Goal: Information Seeking & Learning: Learn about a topic

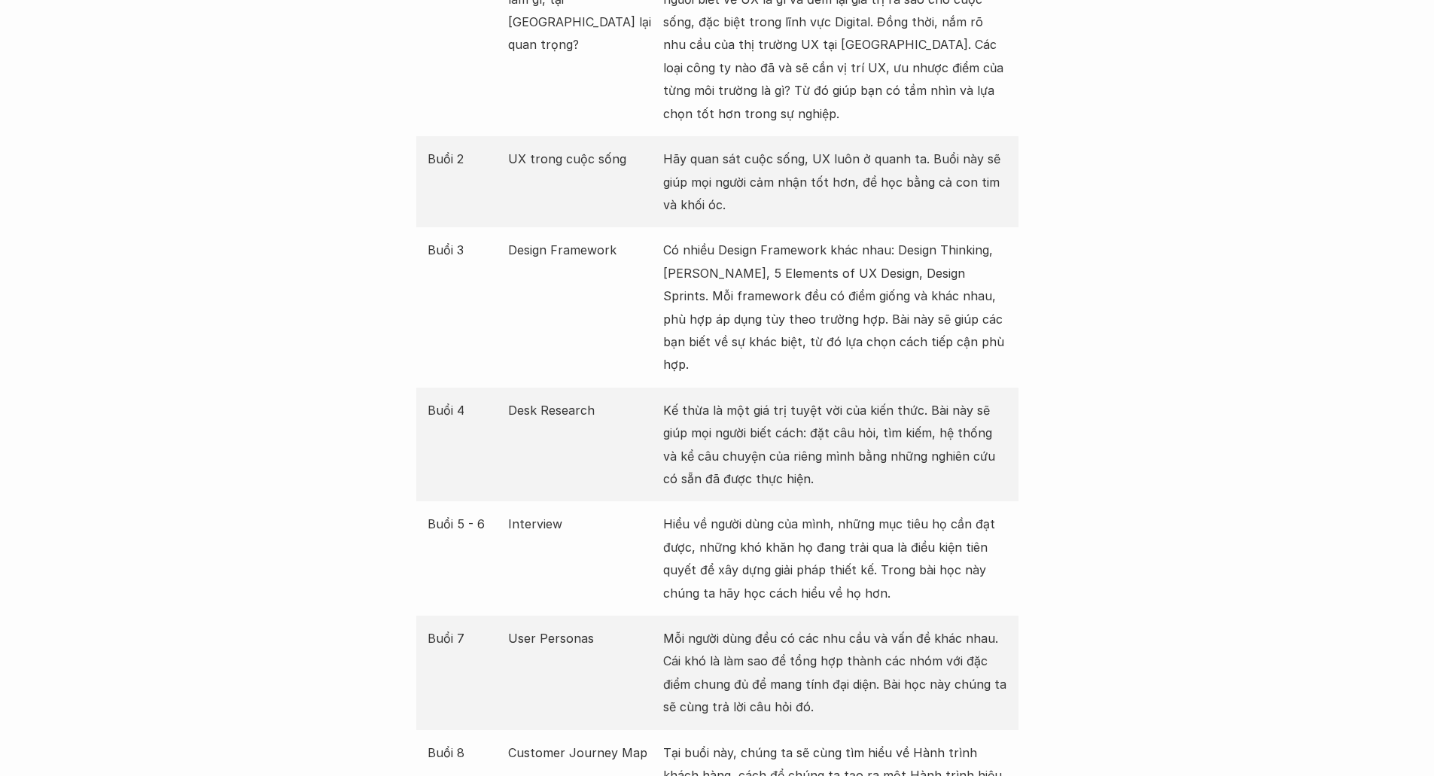
scroll to position [1581, 0]
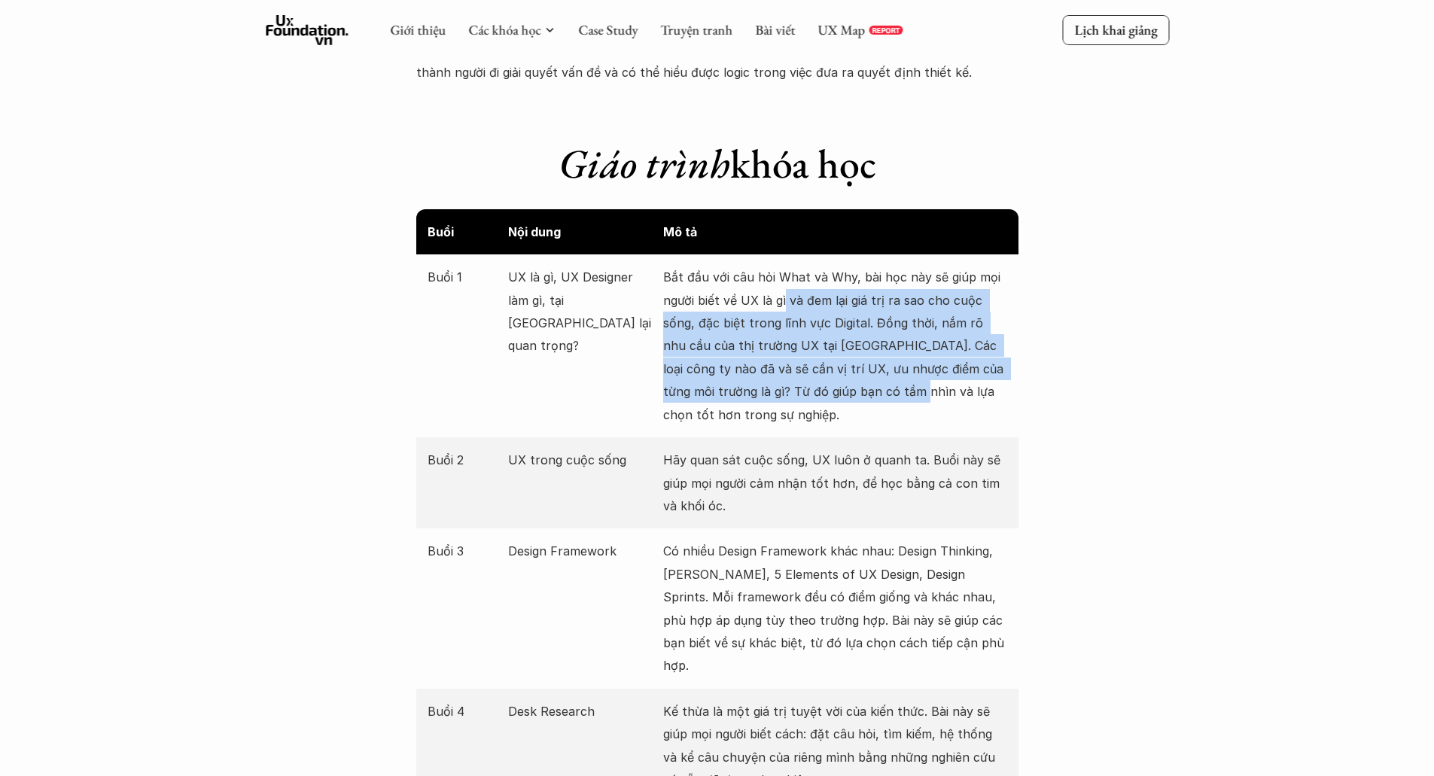
drag, startPoint x: 810, startPoint y: 315, endPoint x: 869, endPoint y: 406, distance: 108.2
click at [863, 395] on p "Bắt đầu với câu hỏi What và Why, bài học này sẽ giúp mọi người biết về UX là gì…" at bounding box center [835, 346] width 344 height 160
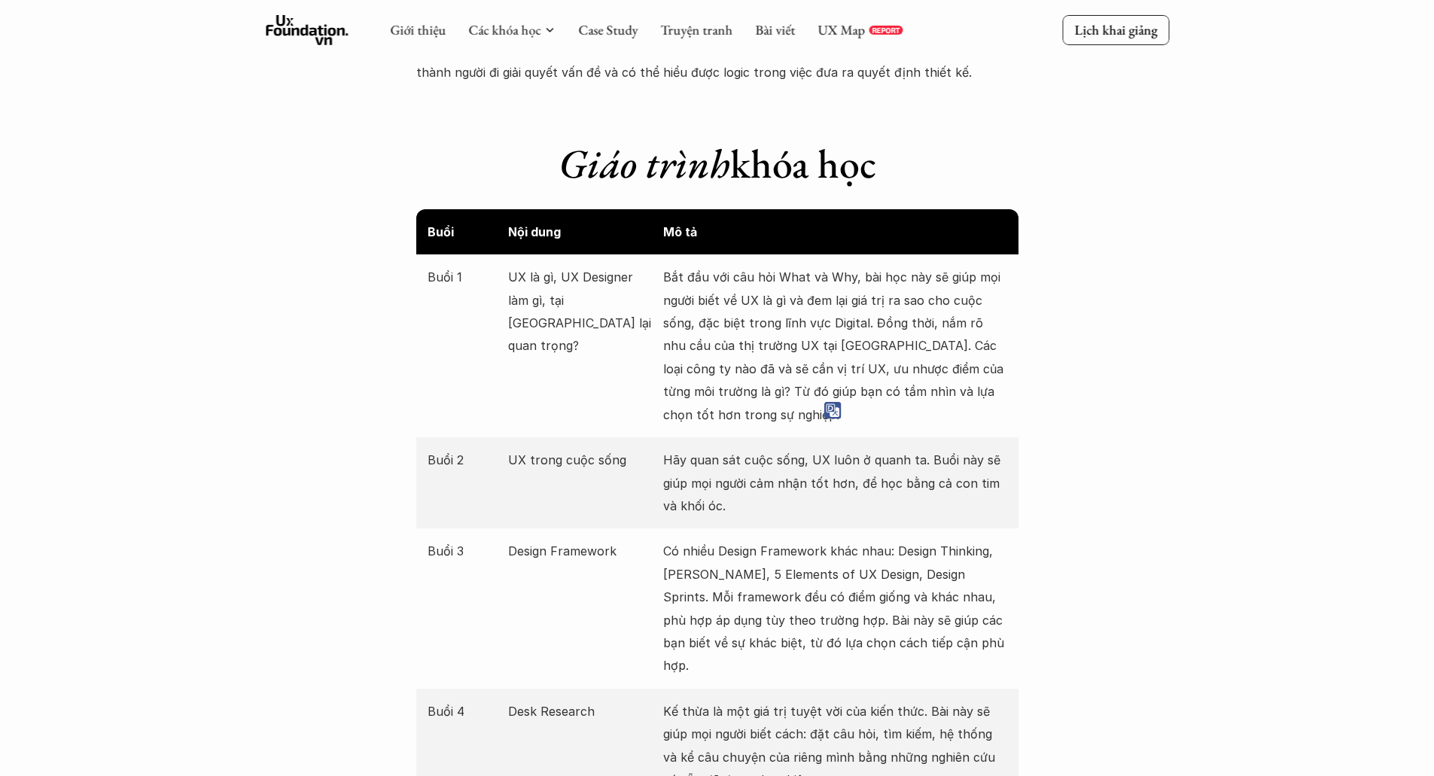
click at [973, 400] on p "Bắt đầu với câu hỏi What và Why, bài học này sẽ giúp mọi người biết về UX là gì…" at bounding box center [835, 346] width 344 height 160
click at [910, 385] on p "Bắt đầu với câu hỏi What và Why, bài học này sẽ giúp mọi người biết về UX là gì…" at bounding box center [835, 346] width 344 height 160
drag, startPoint x: 910, startPoint y: 385, endPoint x: 871, endPoint y: 392, distance: 39.7
click at [871, 392] on p "Bắt đầu với câu hỏi What và Why, bài học này sẽ giúp mọi người biết về UX là gì…" at bounding box center [835, 346] width 344 height 160
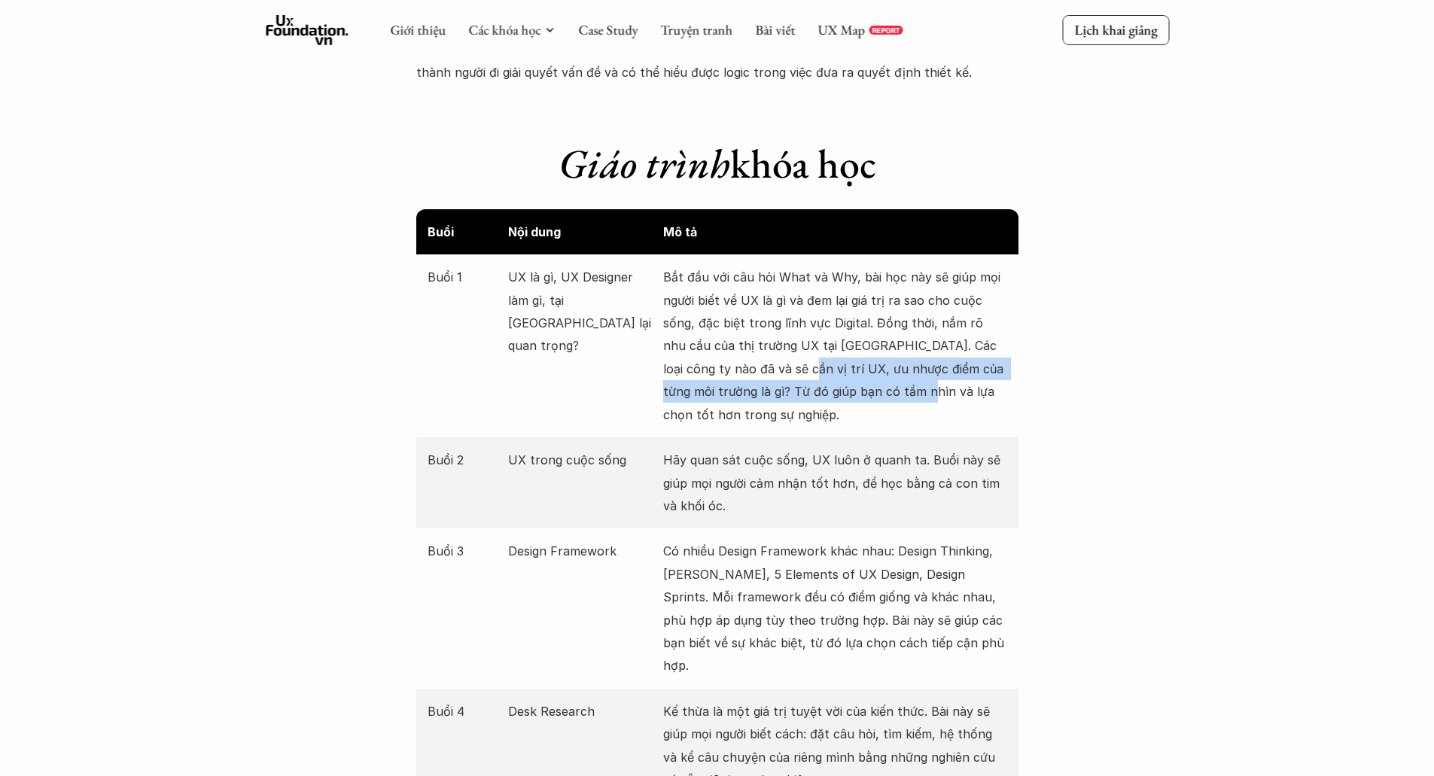
drag, startPoint x: 867, startPoint y: 397, endPoint x: 736, endPoint y: 367, distance: 134.2
click at [738, 367] on p "Bắt đầu với câu hỏi What và Why, bài học này sẽ giúp mọi người biết về UX là gì…" at bounding box center [835, 346] width 344 height 160
click at [736, 367] on p "Bắt đầu với câu hỏi What và Why, bài học này sẽ giúp mọi người biết về UX là gì…" at bounding box center [835, 346] width 344 height 160
drag, startPoint x: 842, startPoint y: 382, endPoint x: 979, endPoint y: 390, distance: 136.5
click at [924, 389] on p "Bắt đầu với câu hỏi What và Why, bài học này sẽ giúp mọi người biết về UX là gì…" at bounding box center [835, 346] width 344 height 160
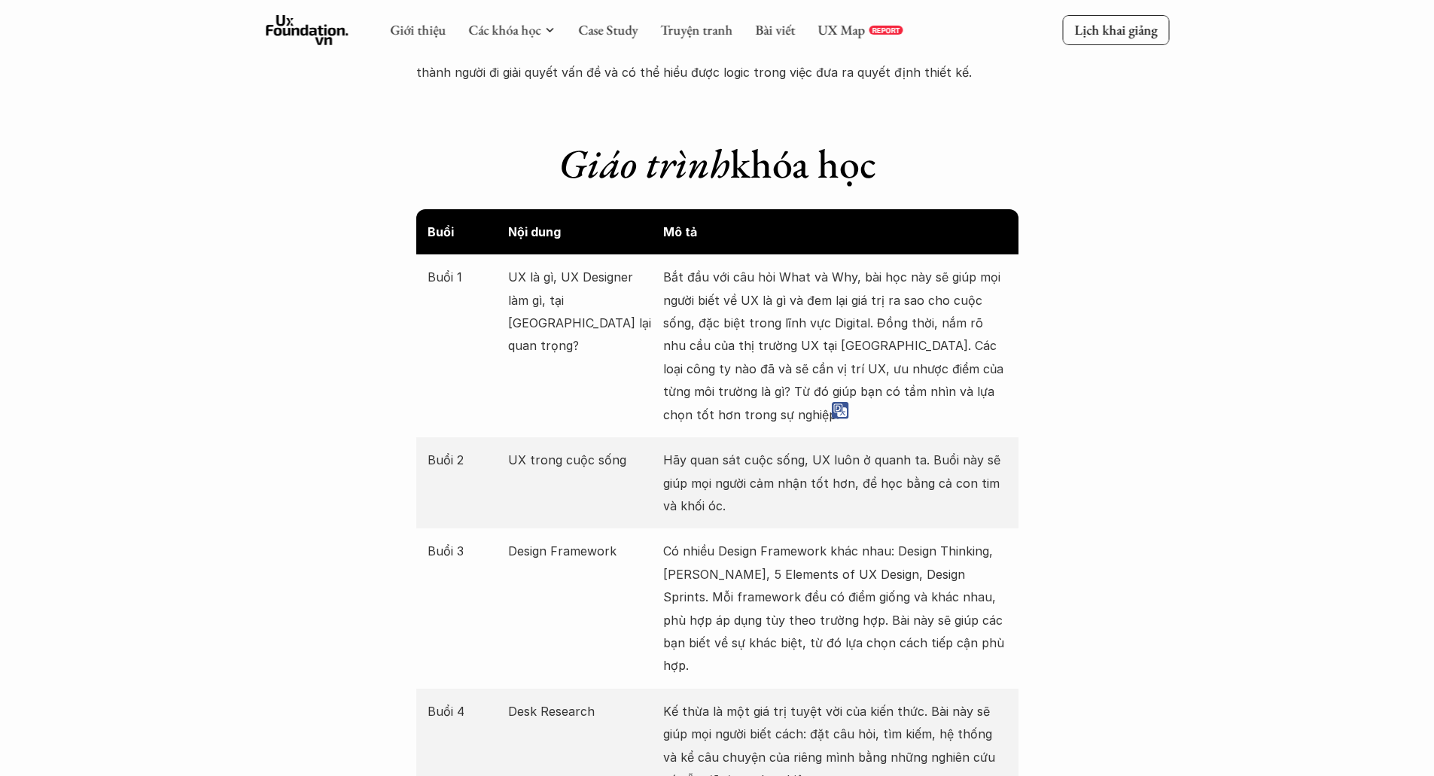
drag, startPoint x: 931, startPoint y: 380, endPoint x: 837, endPoint y: 361, distance: 96.0
click at [842, 363] on p "Bắt đầu với câu hỏi What và Why, bài học này sẽ giúp mọi người biết về UX là gì…" at bounding box center [835, 346] width 344 height 160
click at [748, 336] on p "Bắt đầu với câu hỏi What và Why, bài học này sẽ giúp mọi người biết về UX là gì…" at bounding box center [835, 346] width 344 height 160
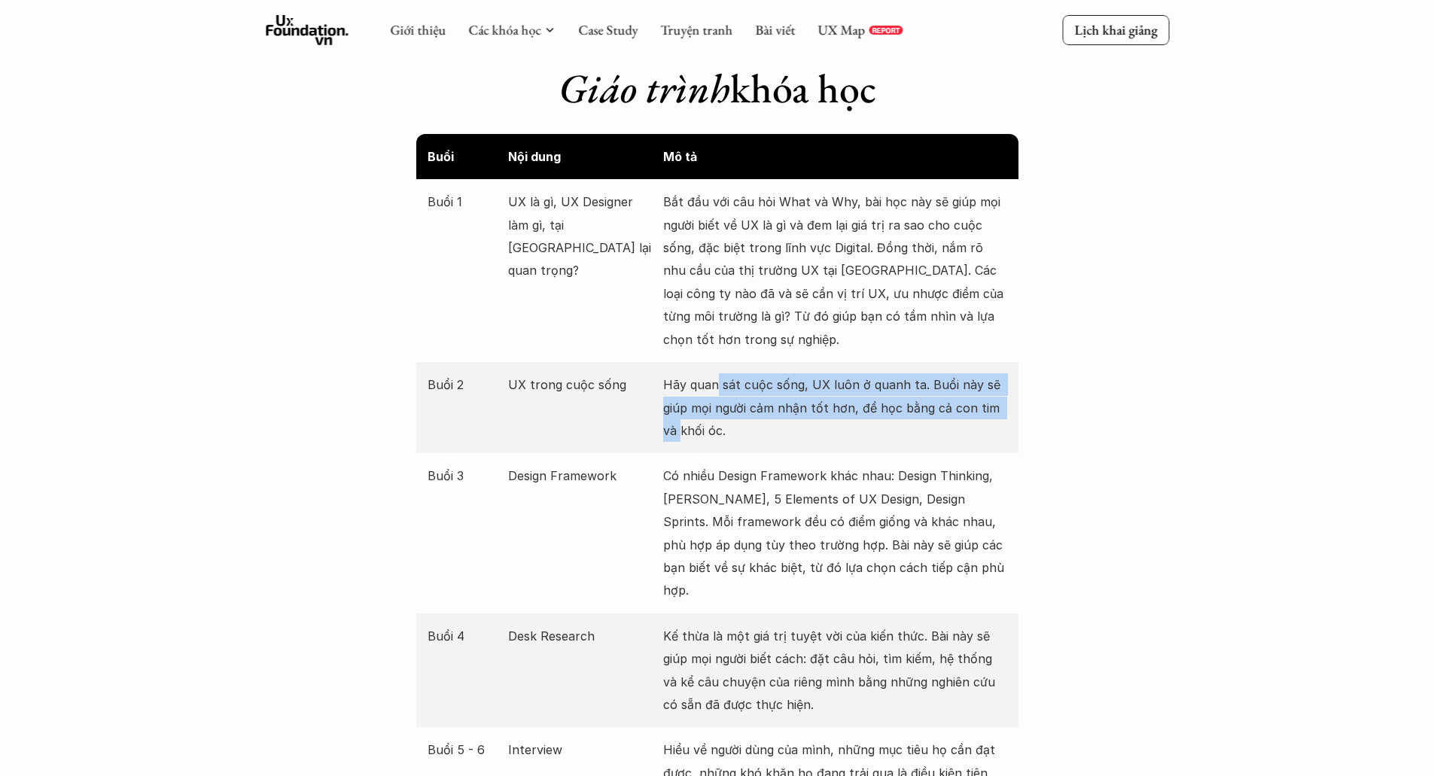
drag, startPoint x: 876, startPoint y: 392, endPoint x: 1069, endPoint y: 400, distance: 192.9
drag, startPoint x: 1070, startPoint y: 401, endPoint x: 880, endPoint y: 369, distance: 193.2
click at [880, 369] on div "Buổi 2 UX trong cuộc sống Hãy quan sát cuộc sống, UX luôn ở quanh ta. Buổi này …" at bounding box center [717, 407] width 602 height 91
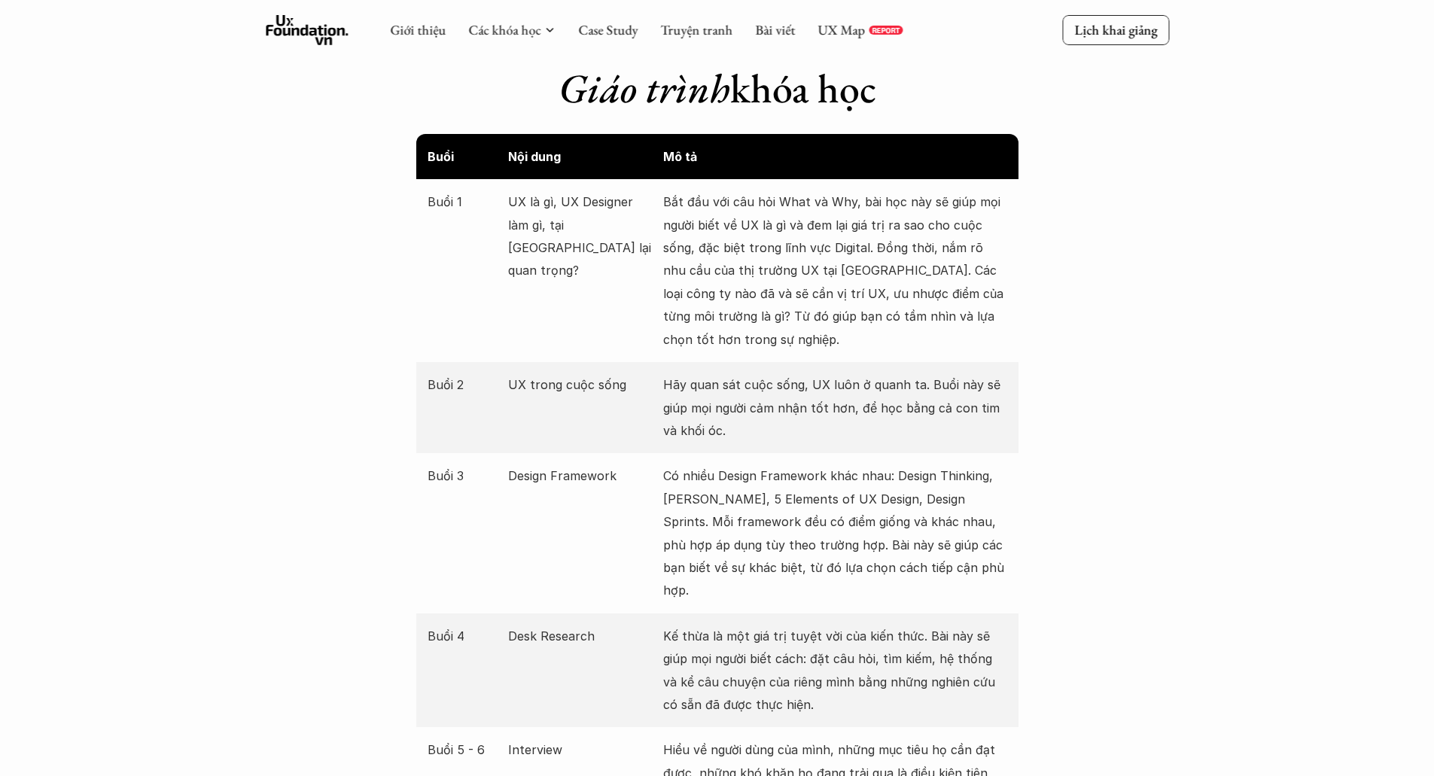
click at [860, 394] on p "Hãy quan sát cuộc sống, UX luôn ở quanh ta. Buổi này sẽ giúp mọi người cảm nhận…" at bounding box center [835, 407] width 344 height 69
drag, startPoint x: 1018, startPoint y: 400, endPoint x: 1023, endPoint y: 393, distance: 9.2
drag, startPoint x: 1023, startPoint y: 393, endPoint x: 1042, endPoint y: 367, distance: 31.8
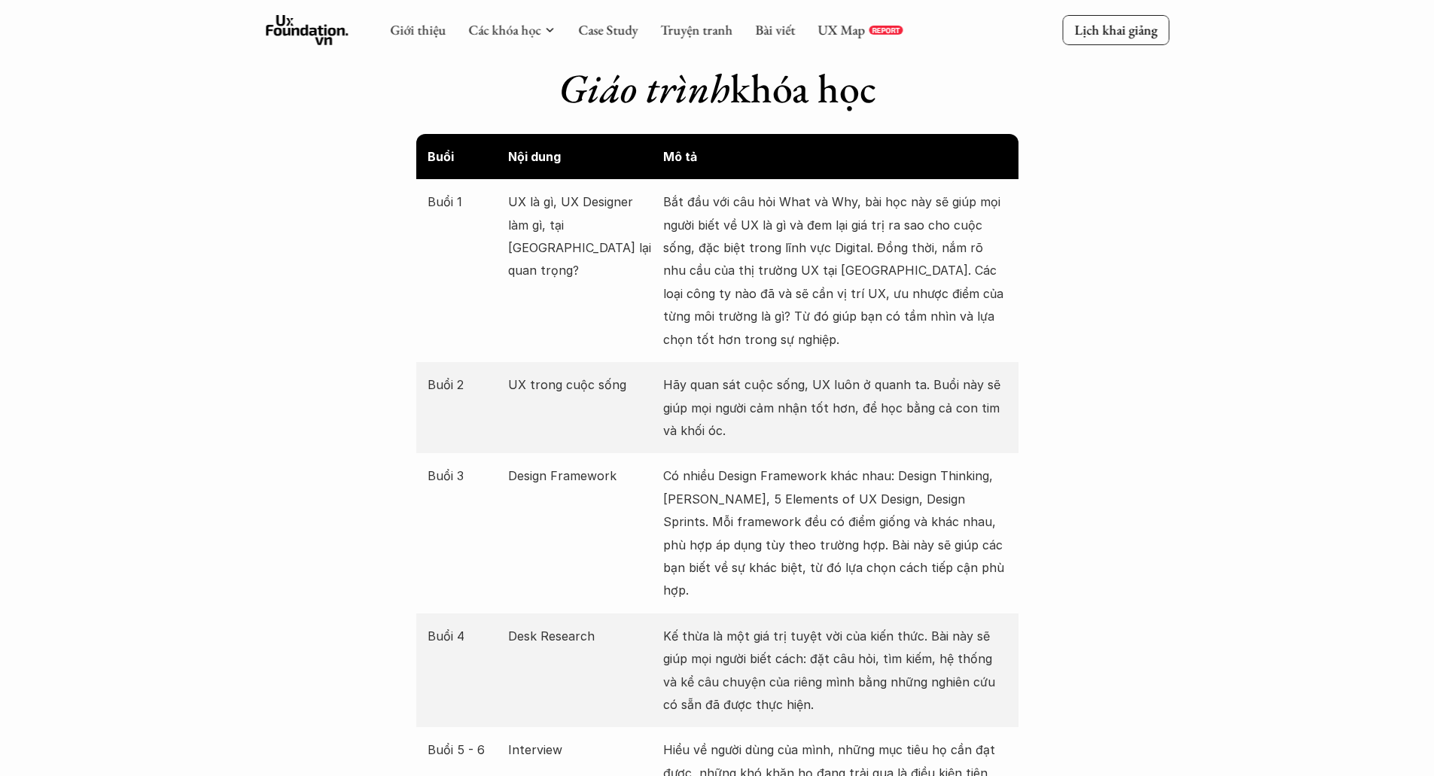
scroll to position [1807, 0]
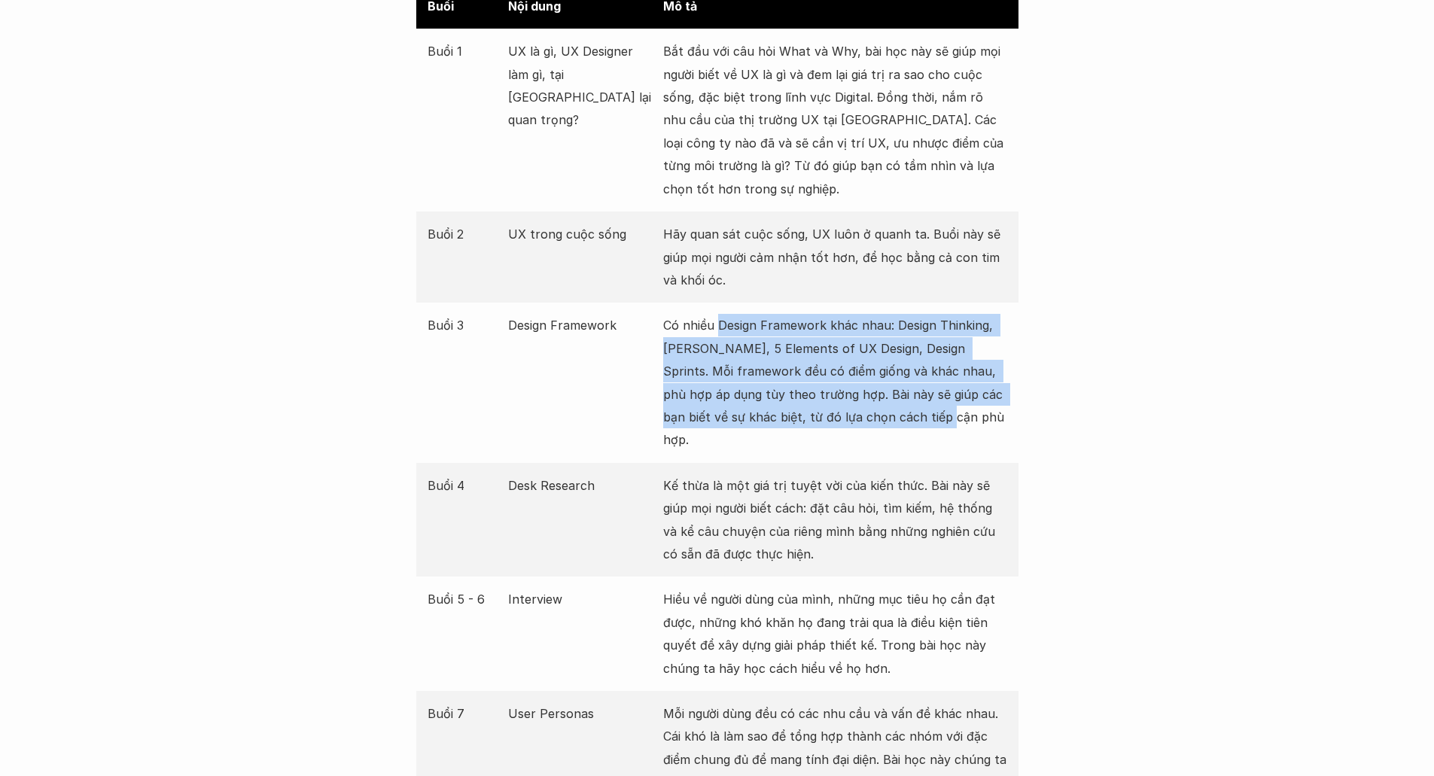
drag, startPoint x: 729, startPoint y: 320, endPoint x: 996, endPoint y: 407, distance: 280.2
click at [960, 407] on p "Có nhiều Design Framework khác nhau: Design Thinking, [PERSON_NAME], 5 Elements…" at bounding box center [835, 382] width 344 height 137
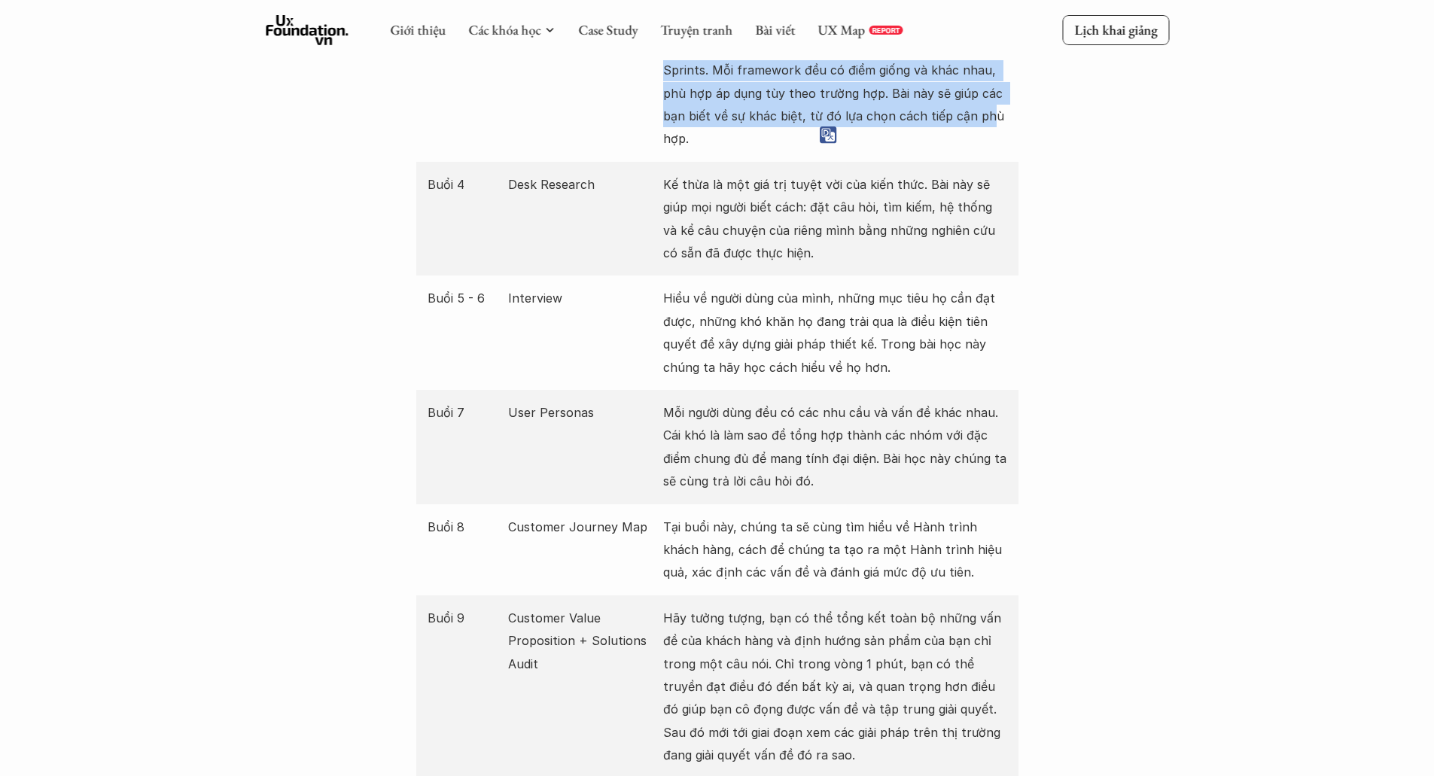
scroll to position [1882, 0]
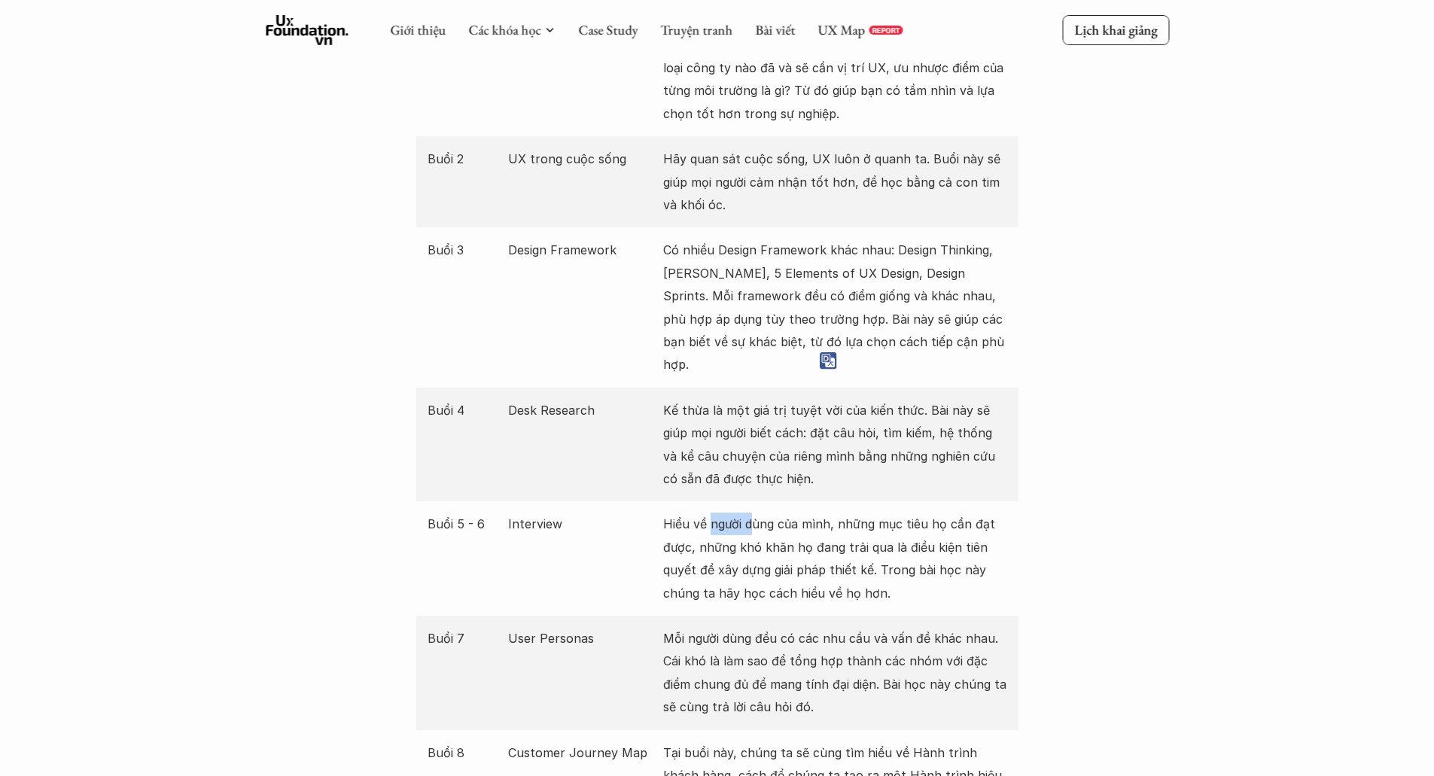
drag, startPoint x: 765, startPoint y: 503, endPoint x: 830, endPoint y: 510, distance: 65.9
click at [767, 513] on p "Hiểu về người dùng của mình, những mục tiêu họ cần đạt được, những khó khăn họ …" at bounding box center [835, 559] width 344 height 92
click at [895, 513] on p "Hiểu về người dùng của mình, những mục tiêu họ cần đạt được, những khó khăn họ …" at bounding box center [835, 559] width 344 height 92
drag, startPoint x: 895, startPoint y: 511, endPoint x: 809, endPoint y: 513, distance: 86.6
click at [818, 513] on p "Hiểu về người dùng của mình, những mục tiêu họ cần đạt được, những khó khăn họ …" at bounding box center [835, 559] width 344 height 92
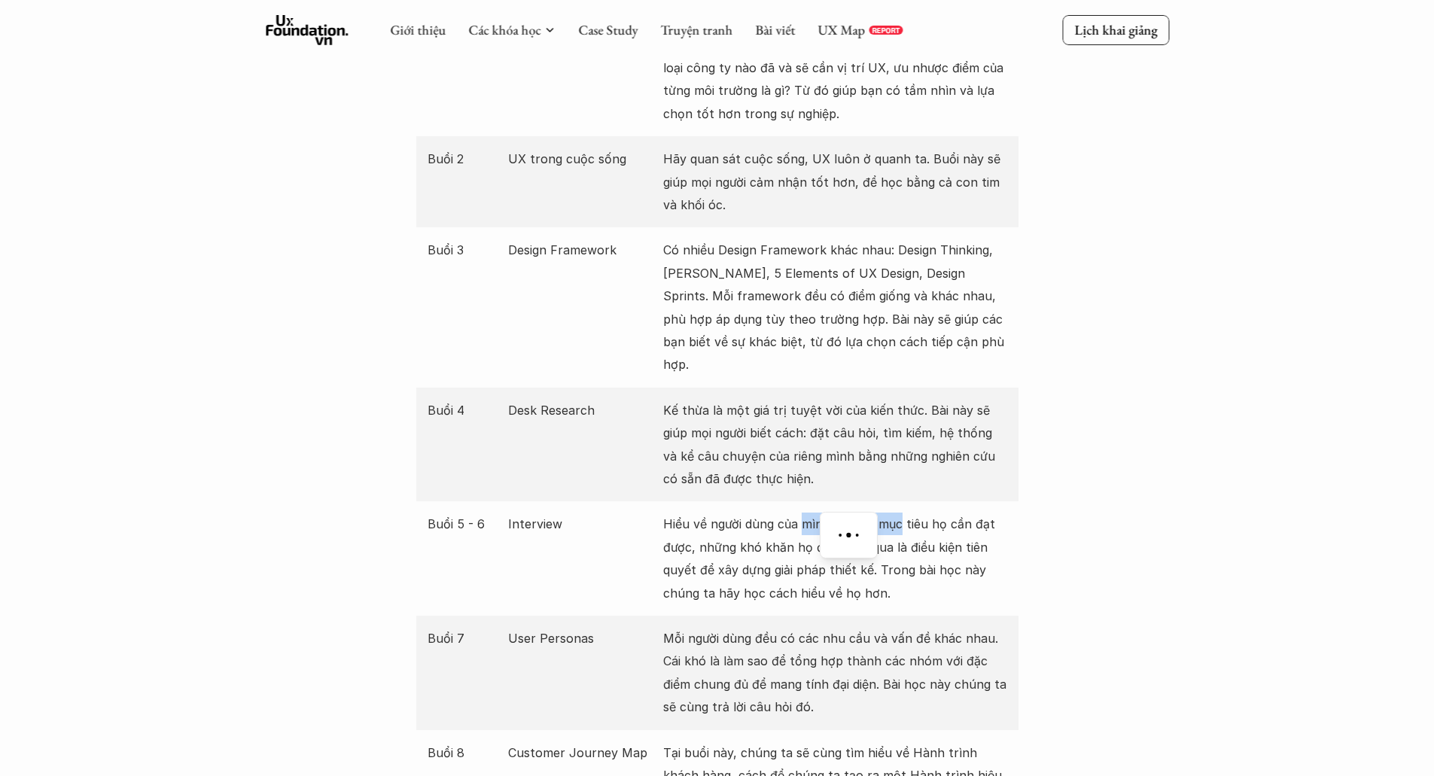
drag, startPoint x: 784, startPoint y: 513, endPoint x: 772, endPoint y: 513, distance: 12.8
drag, startPoint x: 772, startPoint y: 513, endPoint x: 757, endPoint y: 513, distance: 15.1
click at [757, 513] on p "Hiểu về người dùng của mình, những mục tiêu họ cần đạt được, những khó khăn họ …" at bounding box center [835, 559] width 344 height 92
drag, startPoint x: 741, startPoint y: 522, endPoint x: 715, endPoint y: 530, distance: 26.9
click at [715, 530] on p "Hiểu về người dùng của mình, những mục tiêu họ cần đạt được, những khó khăn họ …" at bounding box center [835, 559] width 344 height 92
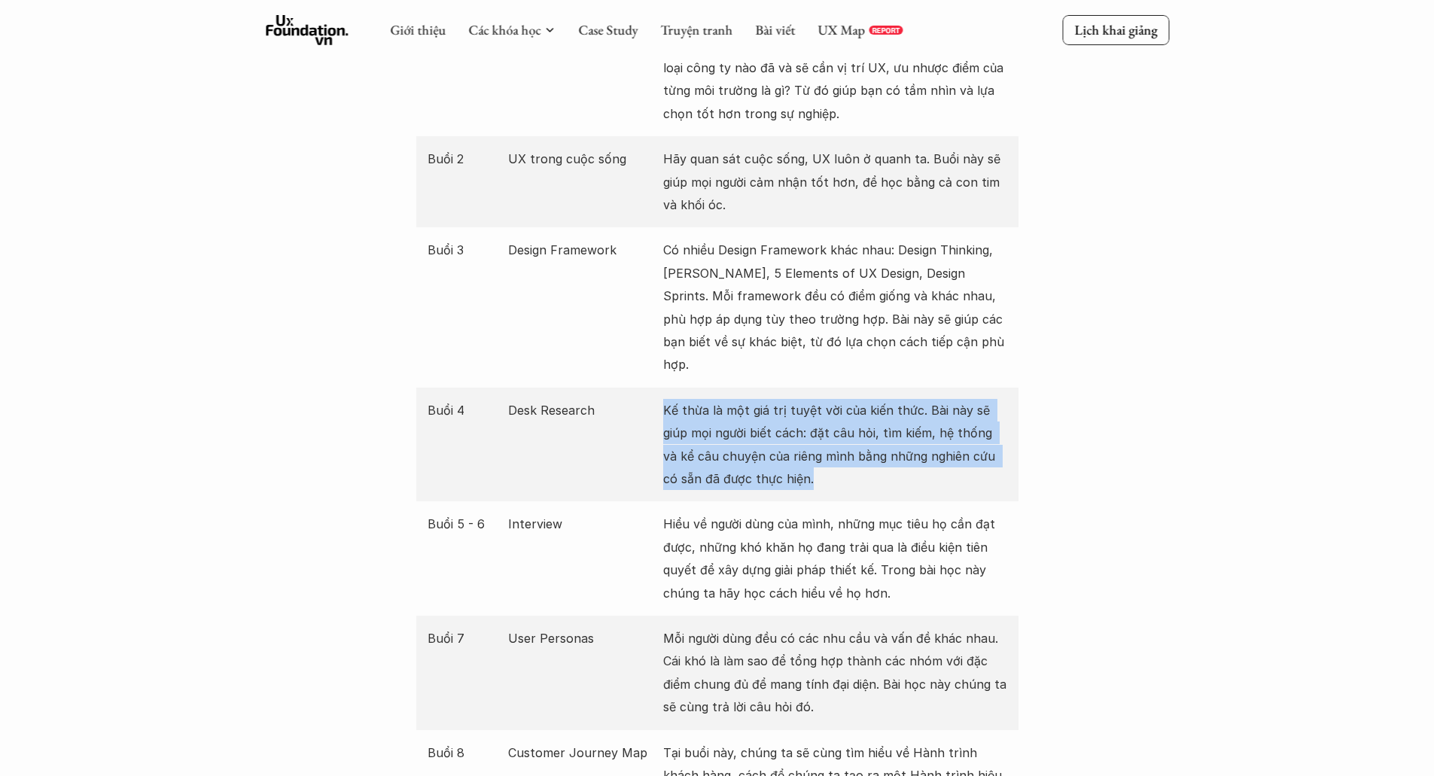
drag, startPoint x: 798, startPoint y: 464, endPoint x: 653, endPoint y: 365, distance: 175.0
click at [653, 388] on div "Buổi 4 Desk Research Kế thừa là một giá trị tuyệt vời của kiến thức. Bài này sẽ…" at bounding box center [717, 445] width 602 height 114
click at [760, 404] on p "Kế thừa là một giá trị tuyệt vời của kiến thức. Bài này sẽ giúp mọi người biết …" at bounding box center [835, 445] width 344 height 92
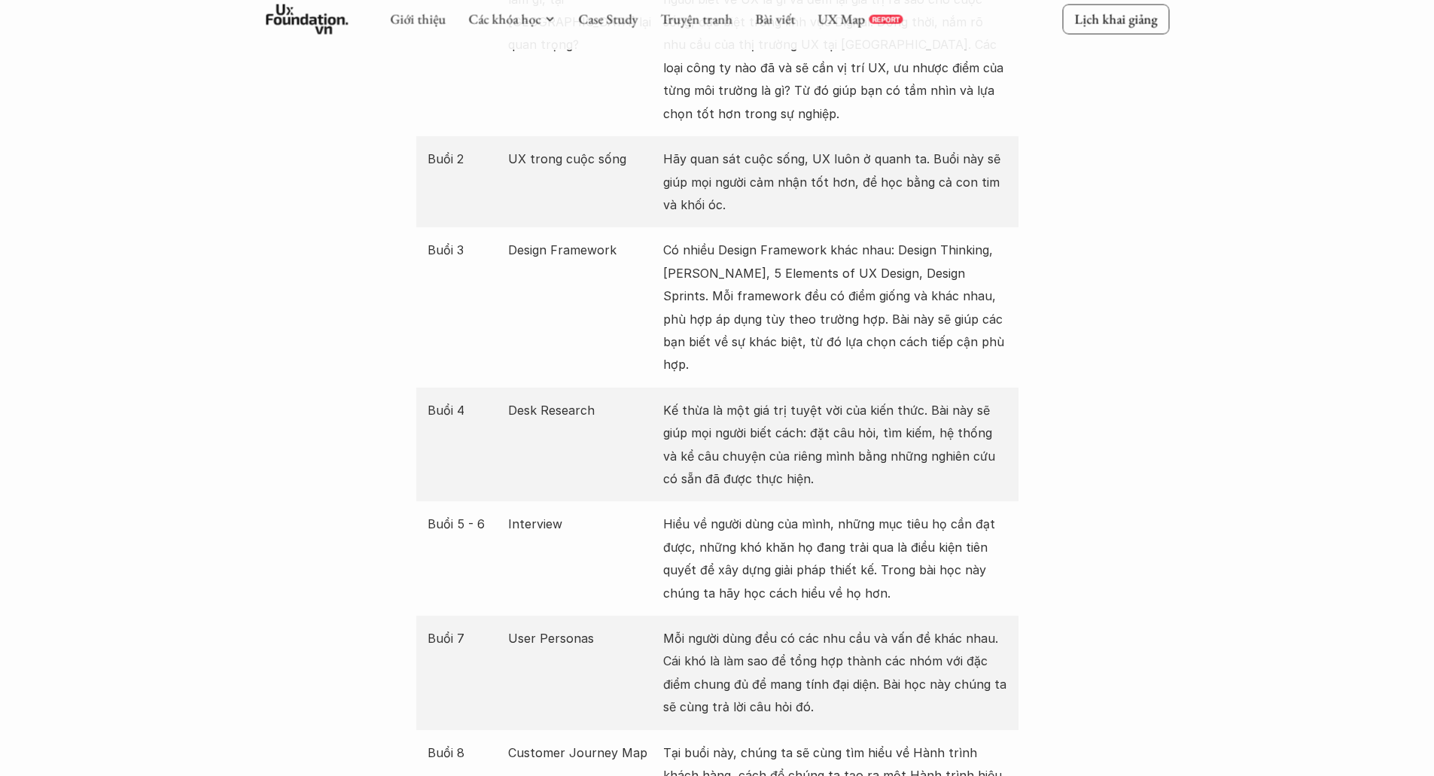
scroll to position [1957, 0]
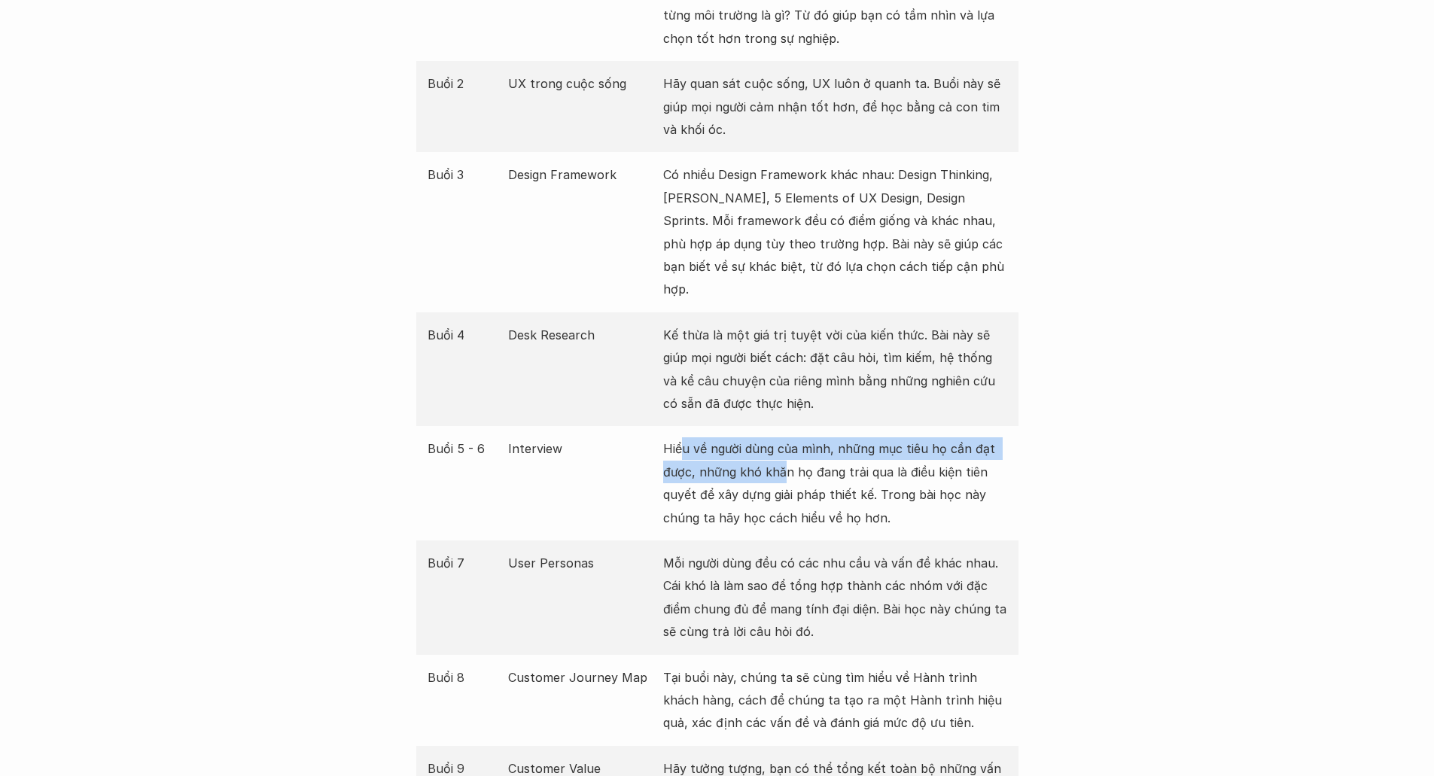
drag, startPoint x: 681, startPoint y: 419, endPoint x: 780, endPoint y: 440, distance: 100.8
click at [780, 440] on p "Hiểu về người dùng của mình, những mục tiêu họ cần đạt được, những khó khăn họ …" at bounding box center [835, 483] width 344 height 92
click at [786, 362] on p "Kế thừa là một giá trị tuyệt vời của kiến thức. Bài này sẽ giúp mọi người biết …" at bounding box center [835, 370] width 344 height 92
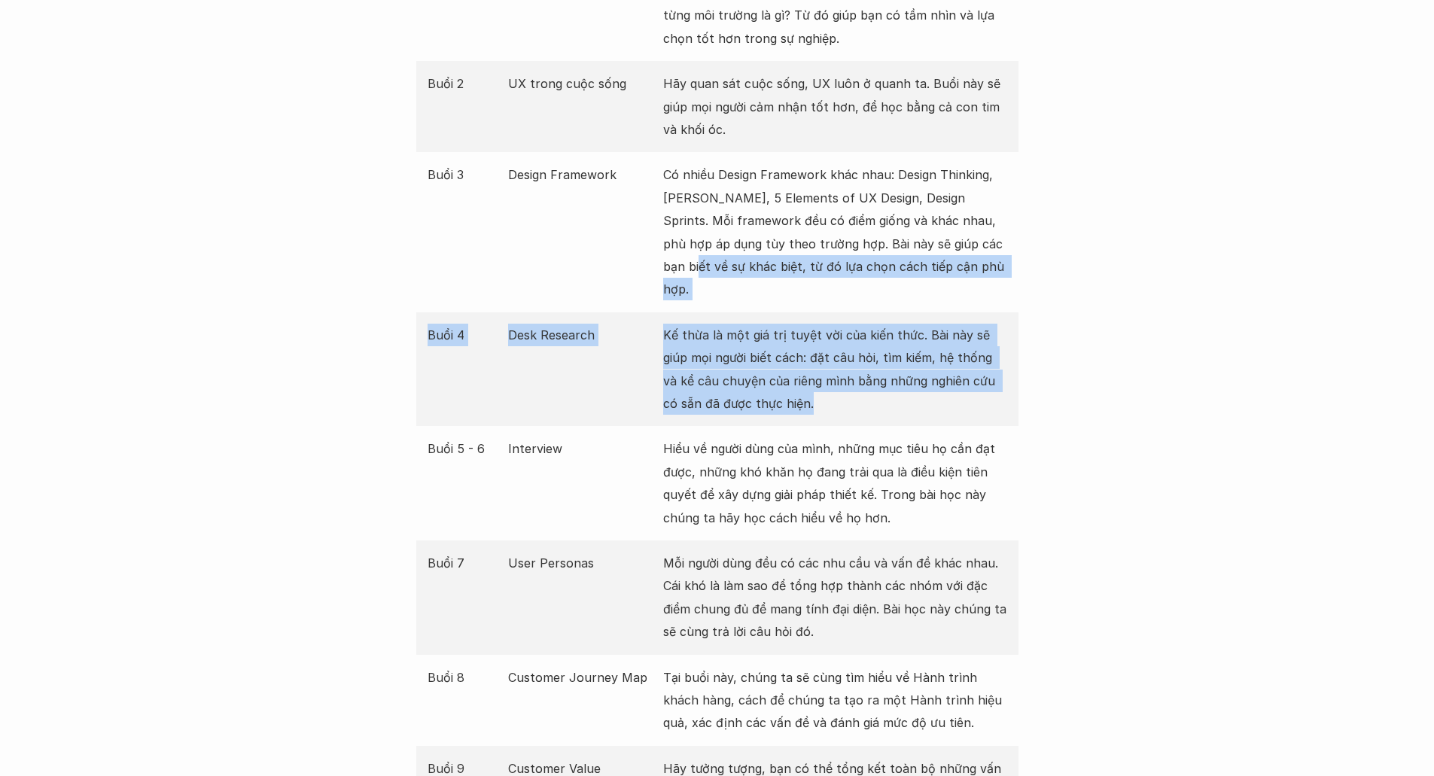
drag, startPoint x: 775, startPoint y: 370, endPoint x: 622, endPoint y: 270, distance: 182.7
click at [622, 270] on div "Buổi Nội dung Mô tả Buổi 1 UX là gì, UX Designer làm gì, tại [GEOGRAPHIC_DATA] …" at bounding box center [717, 461] width 602 height 1256
click at [850, 402] on div "Buổi 4 Desk Research Kế thừa là một giá trị tuyệt vời của kiến thức. Bài này sẽ…" at bounding box center [717, 369] width 602 height 114
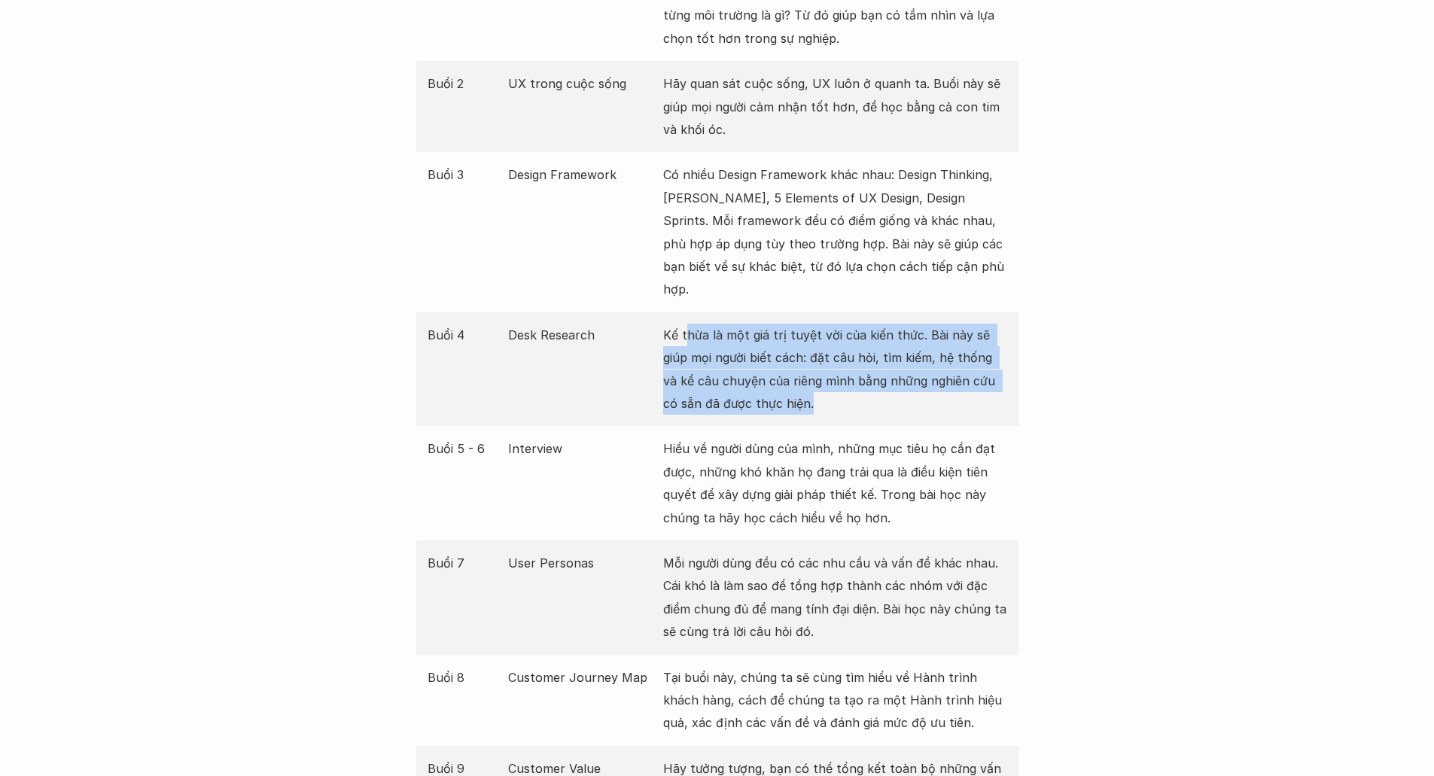
drag, startPoint x: 781, startPoint y: 379, endPoint x: 684, endPoint y: 318, distance: 114.4
click at [684, 318] on div "Buổi 4 Desk Research Kế thừa là một giá trị tuyệt vời của kiến thức. Bài này sẽ…" at bounding box center [717, 369] width 602 height 114
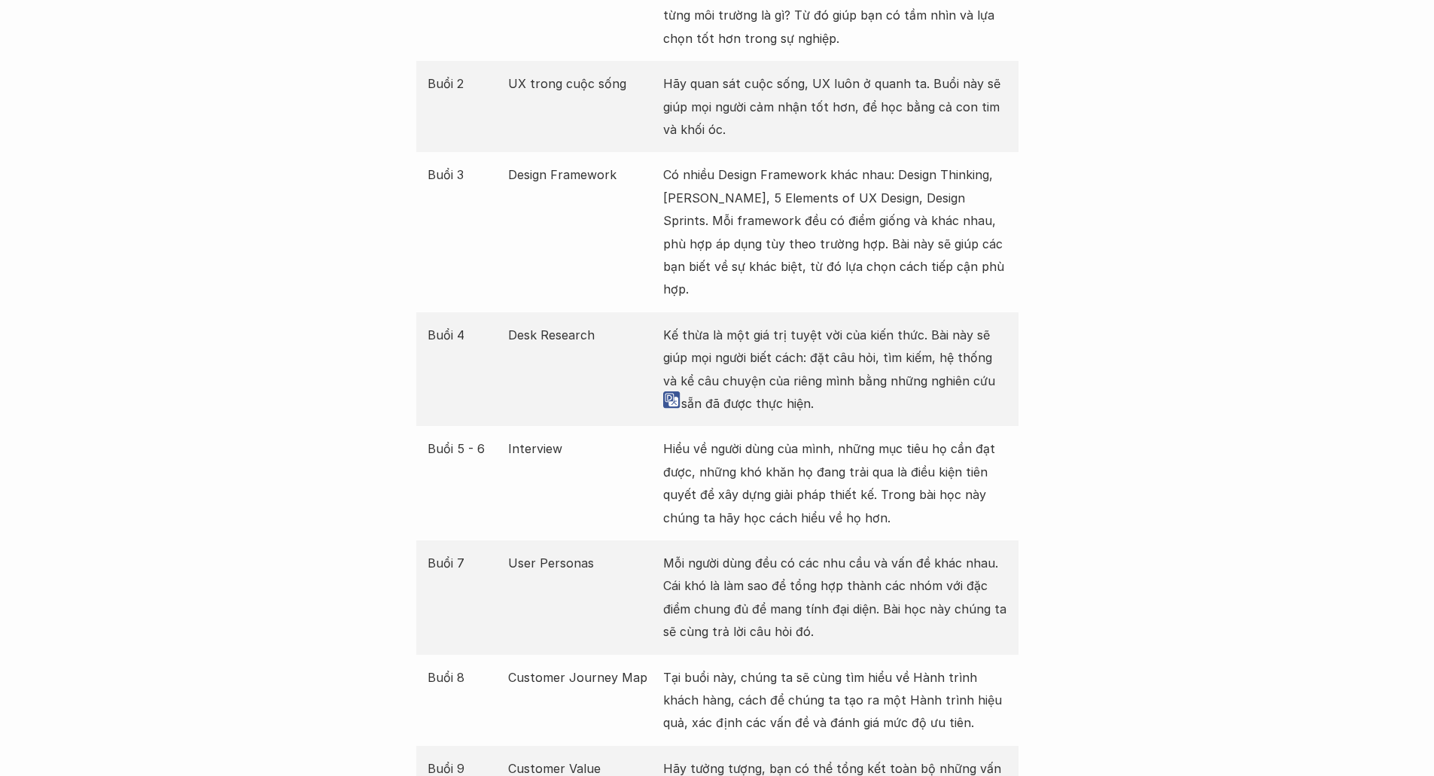
click at [833, 437] on p "Hiểu về người dùng của mình, những mục tiêu họ cần đạt được, những khó khăn họ …" at bounding box center [835, 483] width 344 height 92
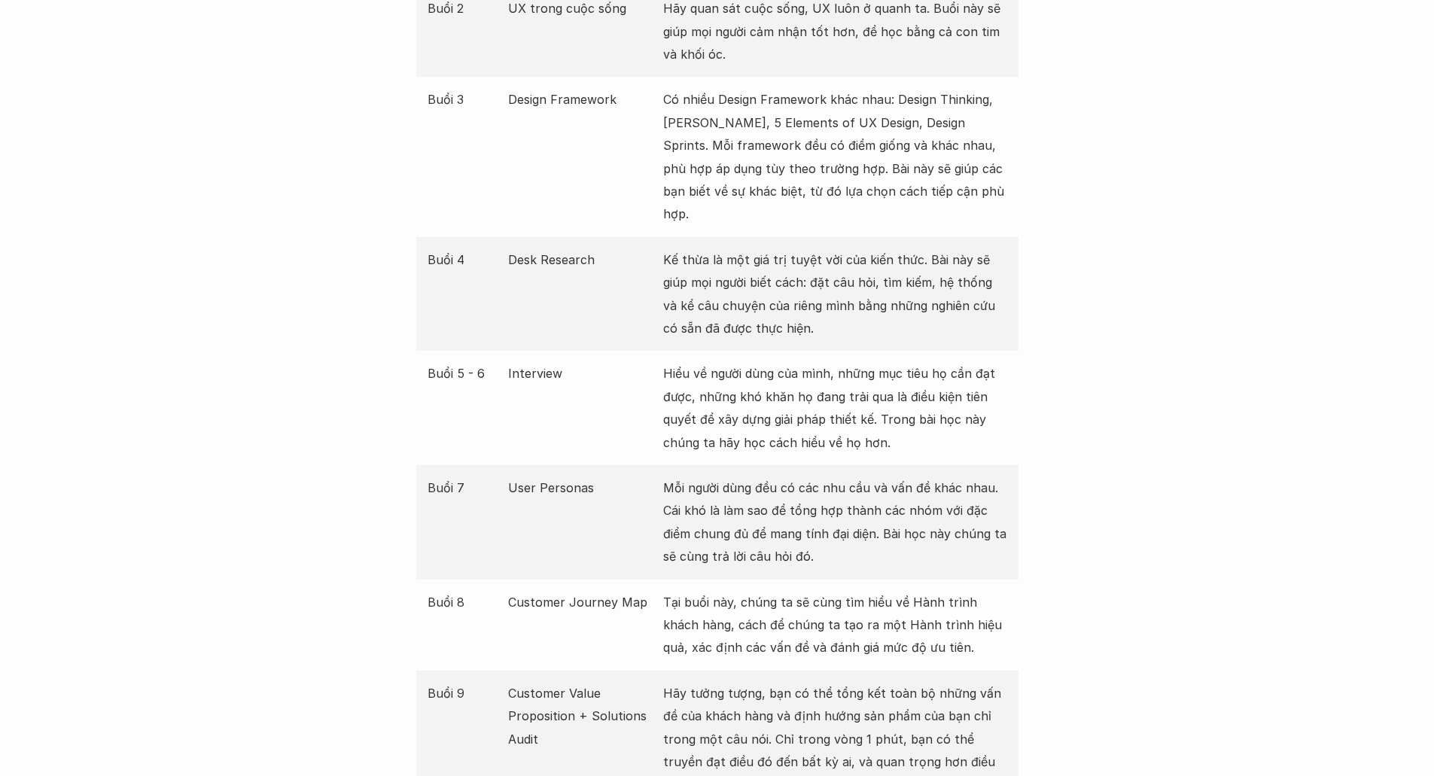
click at [699, 481] on p "Mỗi người dùng đều có các nhu cầu và vấn đề khác nhau. Cái khó là làm sao để tổ…" at bounding box center [835, 523] width 344 height 92
drag, startPoint x: 707, startPoint y: 484, endPoint x: 684, endPoint y: 488, distance: 23.6
click at [684, 488] on p "Mỗi người dùng đều có các nhu cầu và vấn đề khác nhau. Cái khó là làm sao để tổ…" at bounding box center [835, 523] width 344 height 92
click at [772, 509] on p "Mỗi người dùng đều có các nhu cầu và vấn đề khác nhau. Cái khó là làm sao để tổ…" at bounding box center [835, 523] width 344 height 92
click at [769, 510] on p "Mỗi người dùng đều có các nhu cầu và vấn đề khác nhau. Cái khó là làm sao để tổ…" at bounding box center [835, 523] width 344 height 92
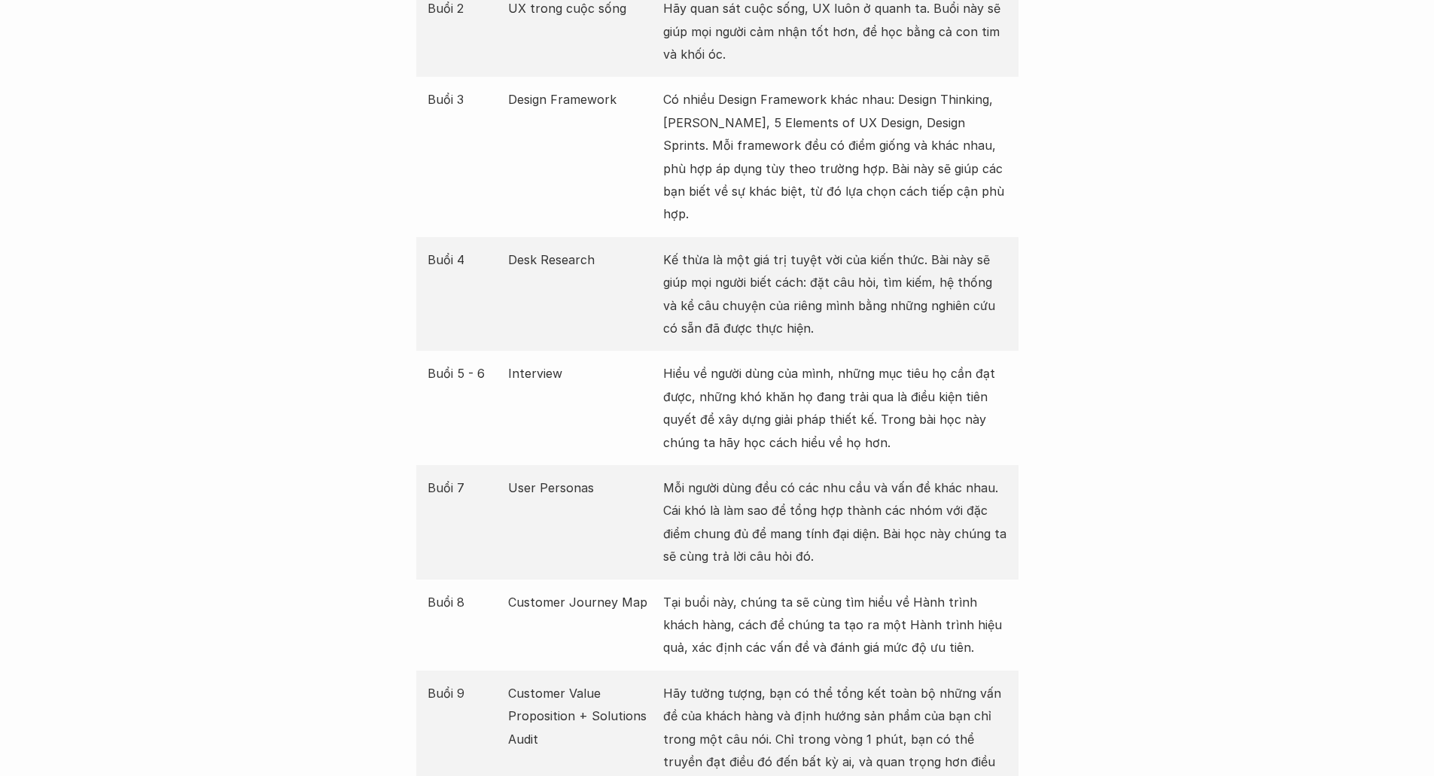
scroll to position [2183, 0]
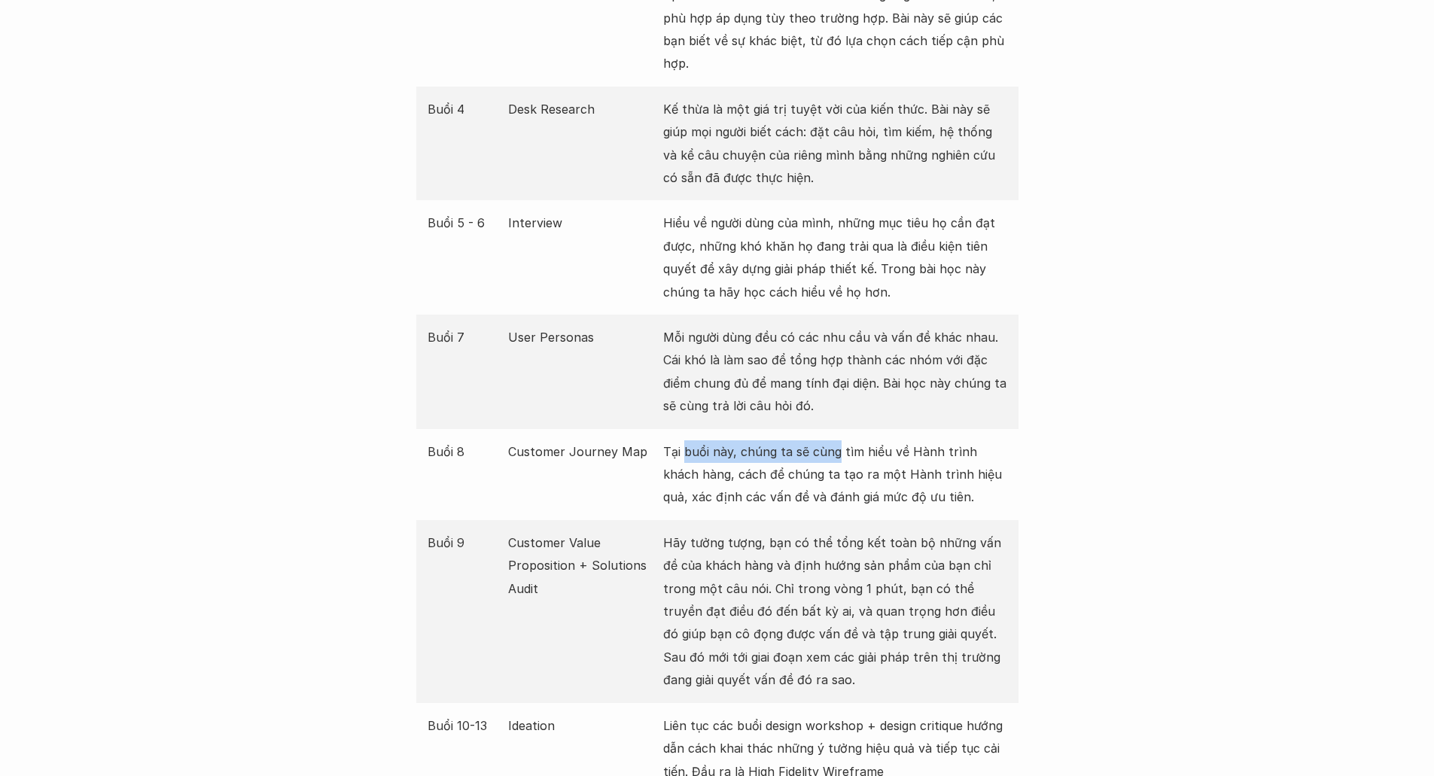
drag, startPoint x: 685, startPoint y: 428, endPoint x: 881, endPoint y: 442, distance: 196.2
click at [845, 440] on p "Tại buổi này, chúng ta sẽ cùng tìm hiểu về Hành trình khách hàng, cách để chúng…" at bounding box center [835, 474] width 344 height 69
click at [893, 444] on p "Tại buổi này, chúng ta sẽ cùng tìm hiểu về Hành trình khách hàng, cách để chúng…" at bounding box center [835, 474] width 344 height 69
drag, startPoint x: 893, startPoint y: 444, endPoint x: 827, endPoint y: 448, distance: 65.6
drag, startPoint x: 827, startPoint y: 448, endPoint x: 803, endPoint y: 449, distance: 24.1
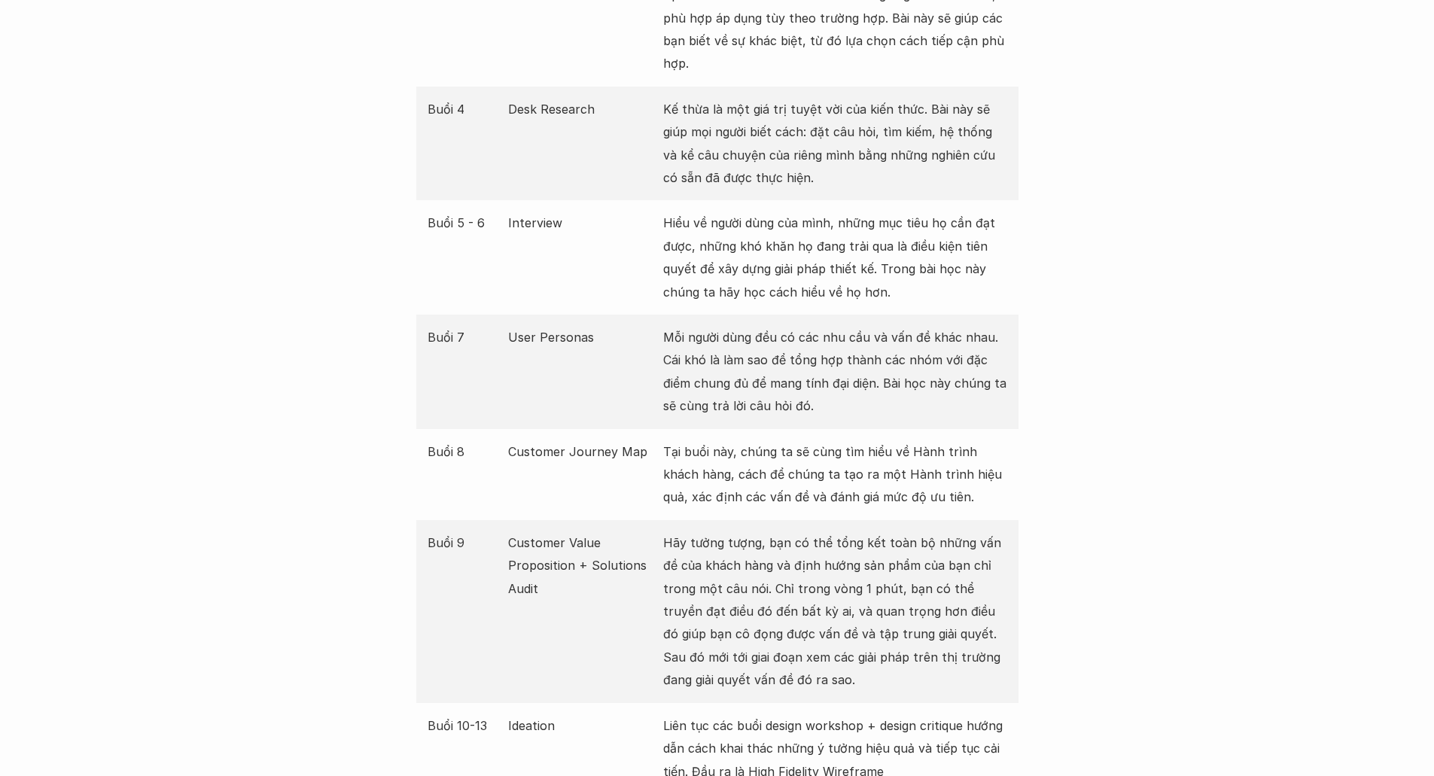
click at [803, 449] on p "Tại buổi này, chúng ta sẽ cùng tìm hiểu về Hành trình khách hàng, cách để chúng…" at bounding box center [835, 474] width 344 height 69
drag, startPoint x: 797, startPoint y: 449, endPoint x: 788, endPoint y: 449, distance: 9.0
click at [788, 449] on p "Tại buổi này, chúng ta sẽ cùng tìm hiểu về Hành trình khách hàng, cách để chúng…" at bounding box center [835, 474] width 344 height 69
drag, startPoint x: 788, startPoint y: 449, endPoint x: 778, endPoint y: 451, distance: 10.6
click at [778, 451] on p "Tại buổi này, chúng ta sẽ cùng tìm hiểu về Hành trình khách hàng, cách để chúng…" at bounding box center [835, 474] width 344 height 69
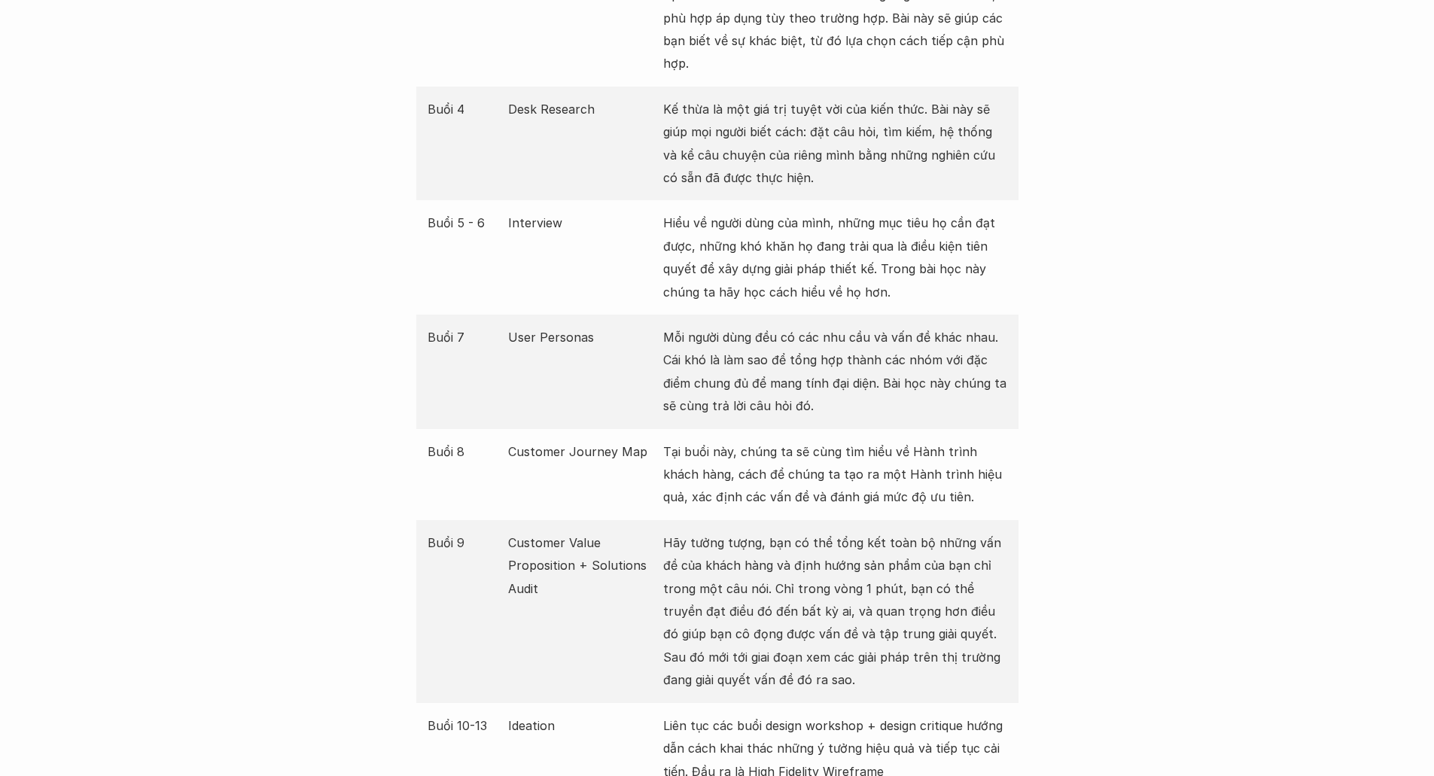
click at [775, 451] on p "Tại buổi này, chúng ta sẽ cùng tìm hiểu về Hành trình khách hàng, cách để chúng…" at bounding box center [835, 474] width 344 height 69
click at [771, 451] on p "Tại buổi này, chúng ta sẽ cùng tìm hiểu về Hành trình khách hàng, cách để chúng…" at bounding box center [835, 474] width 344 height 69
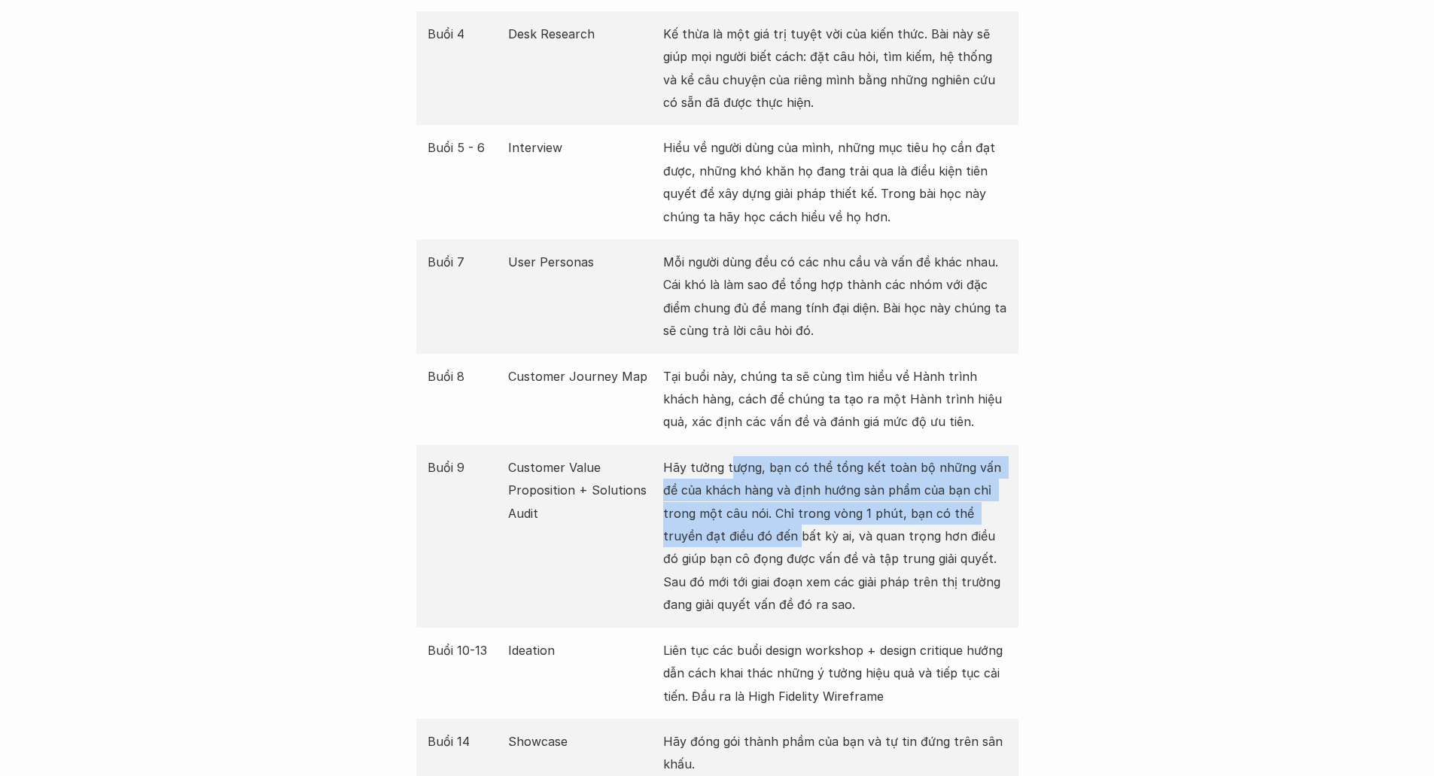
drag, startPoint x: 738, startPoint y: 440, endPoint x: 734, endPoint y: 514, distance: 73.9
click at [734, 514] on p "Hãy tưởng tượng, bạn có thể tổng kết toàn bộ những vấn đề của khách hàng và địn…" at bounding box center [835, 536] width 344 height 160
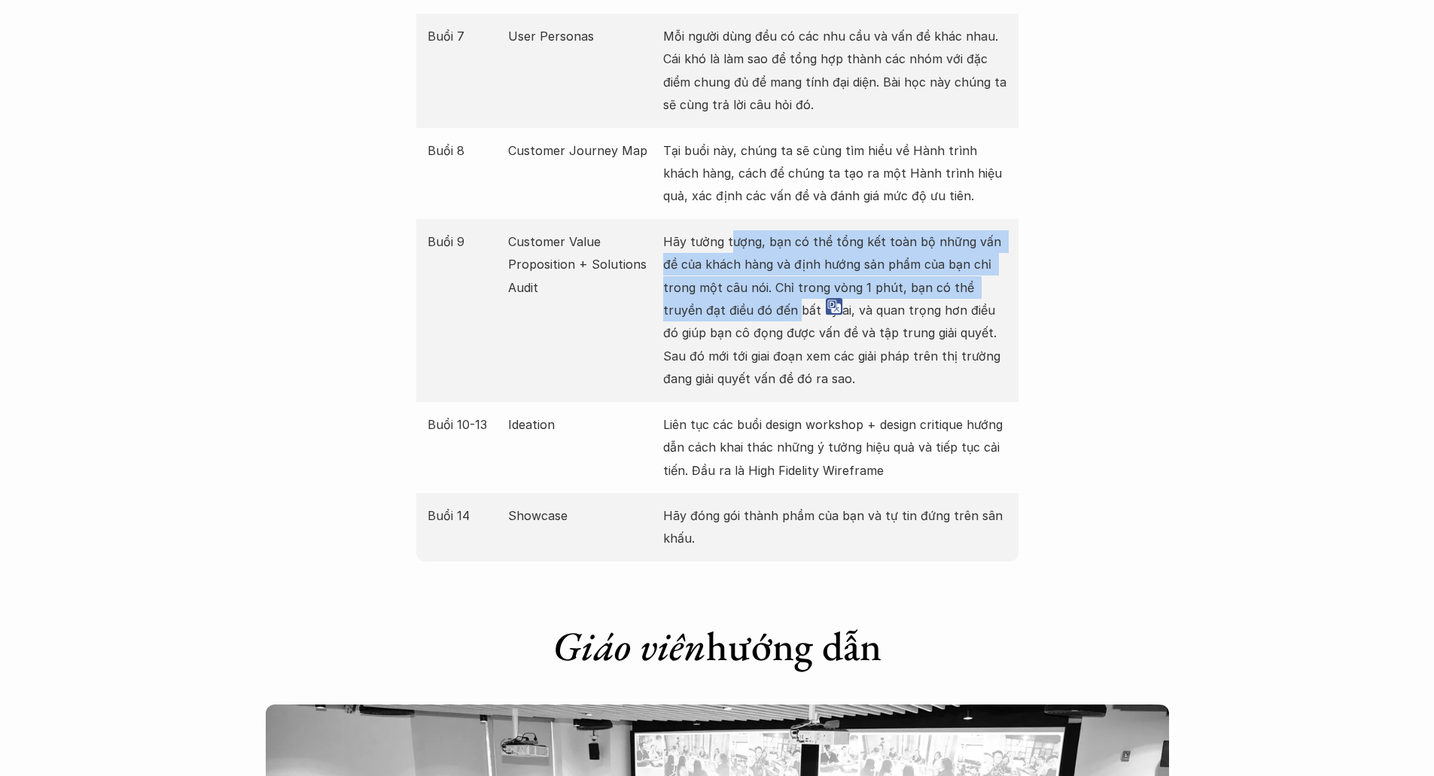
scroll to position [2409, 0]
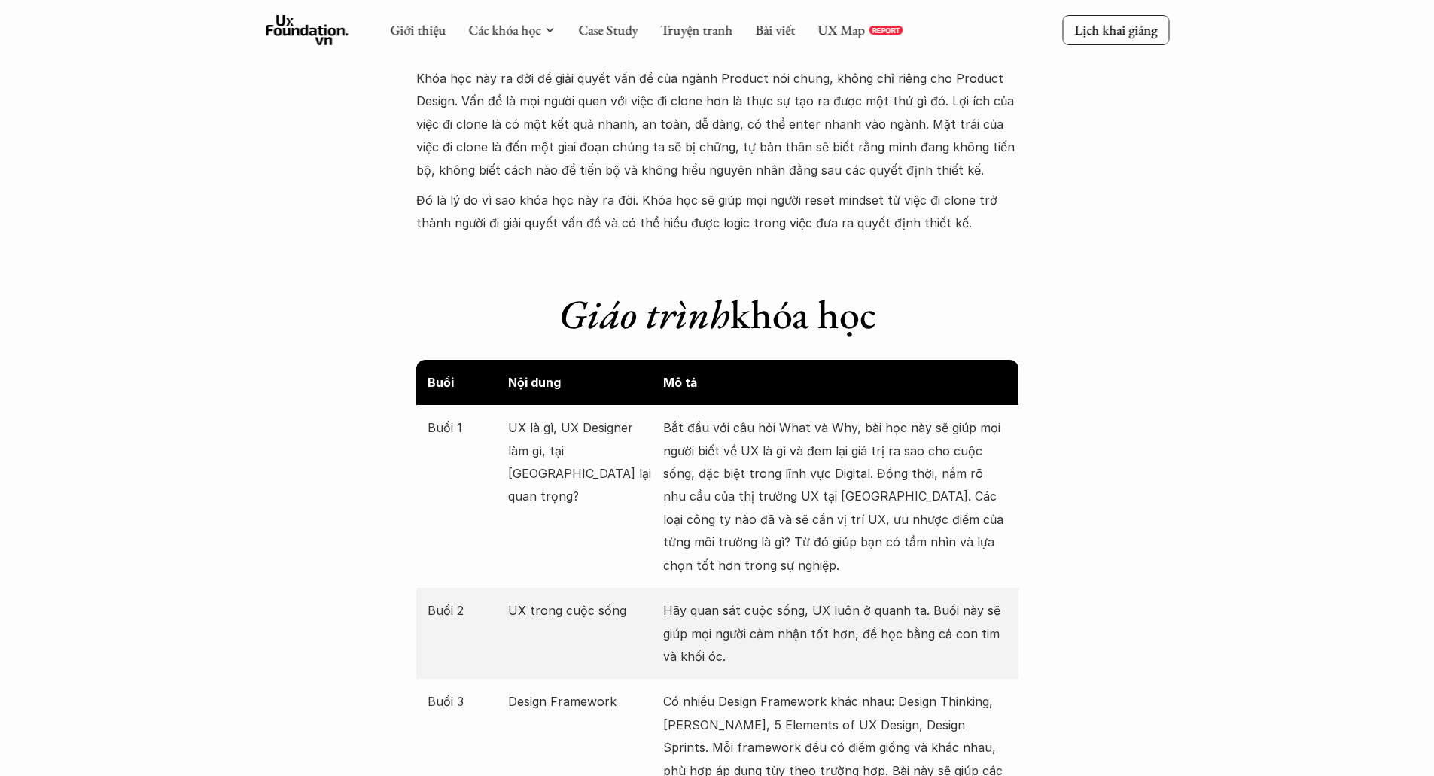
scroll to position [1129, 0]
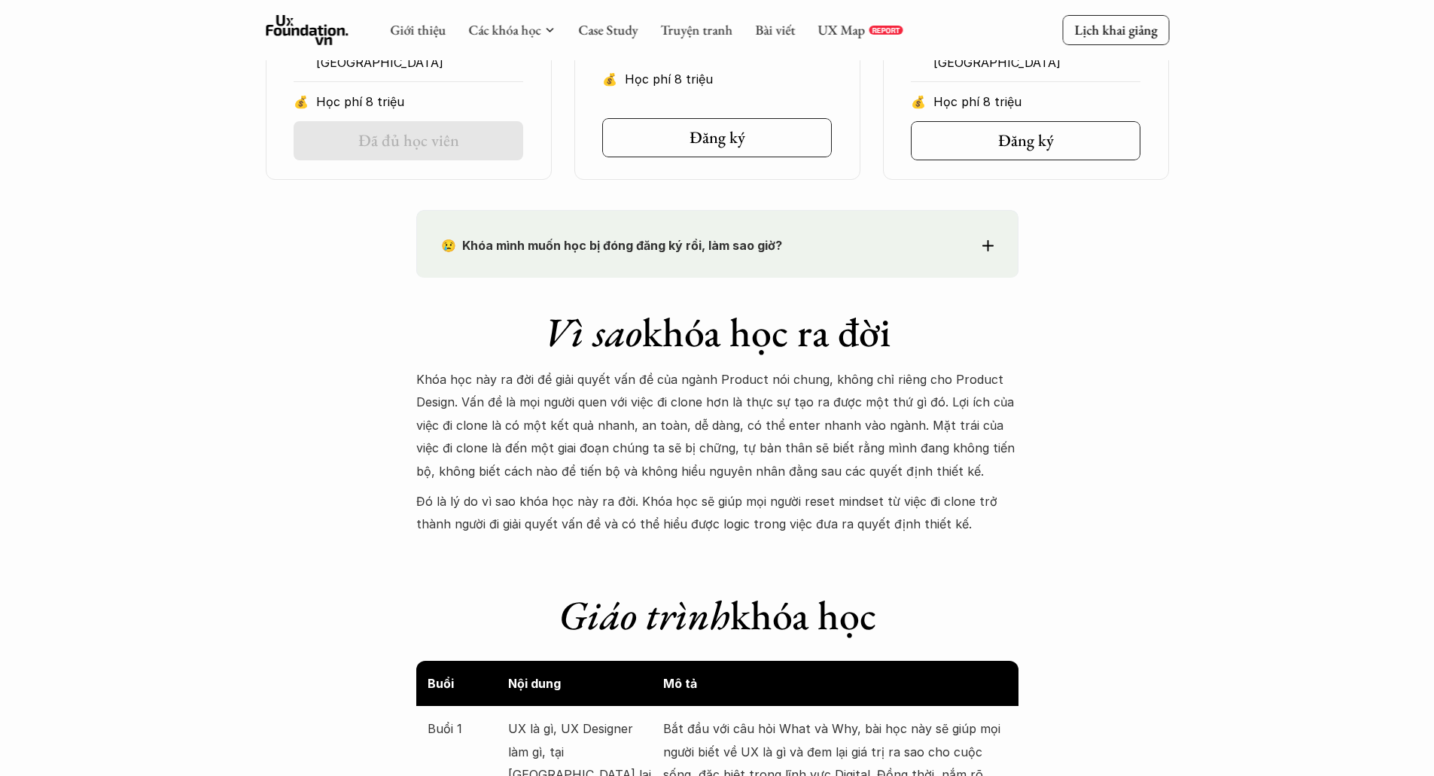
drag, startPoint x: 566, startPoint y: 395, endPoint x: 343, endPoint y: 426, distance: 225.0
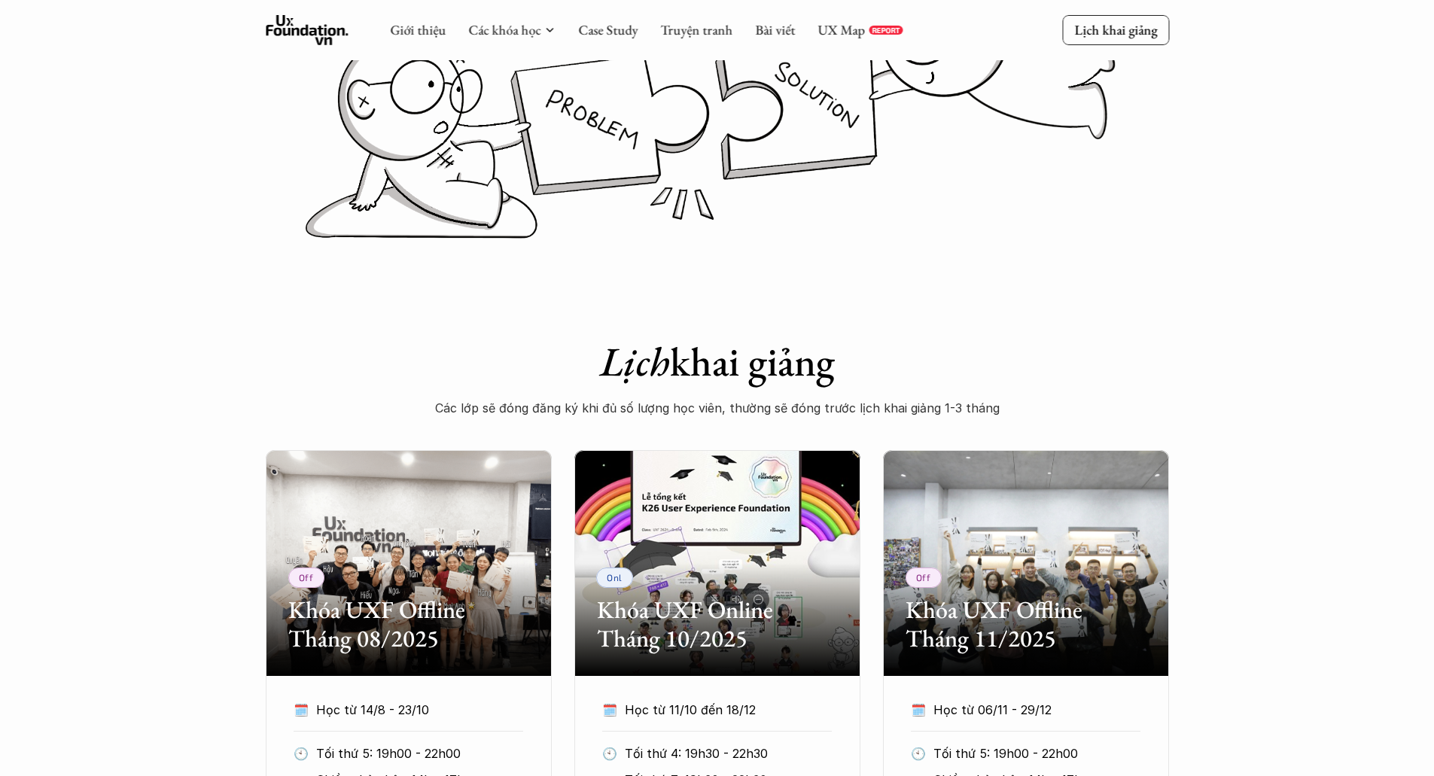
scroll to position [0, 0]
